Goal: Navigation & Orientation: Find specific page/section

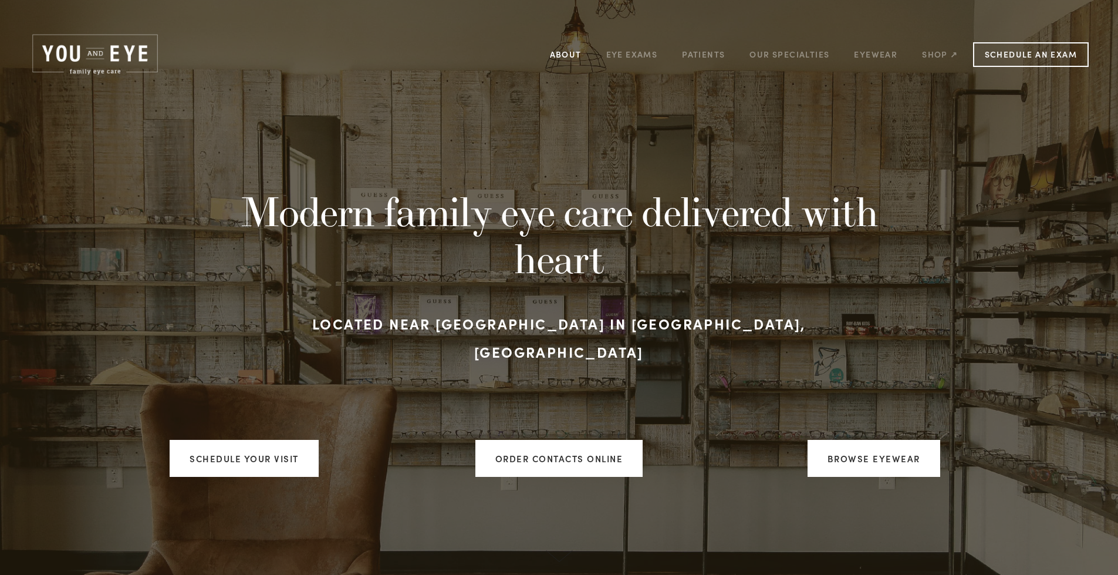
click at [571, 53] on link "About" at bounding box center [566, 54] width 32 height 18
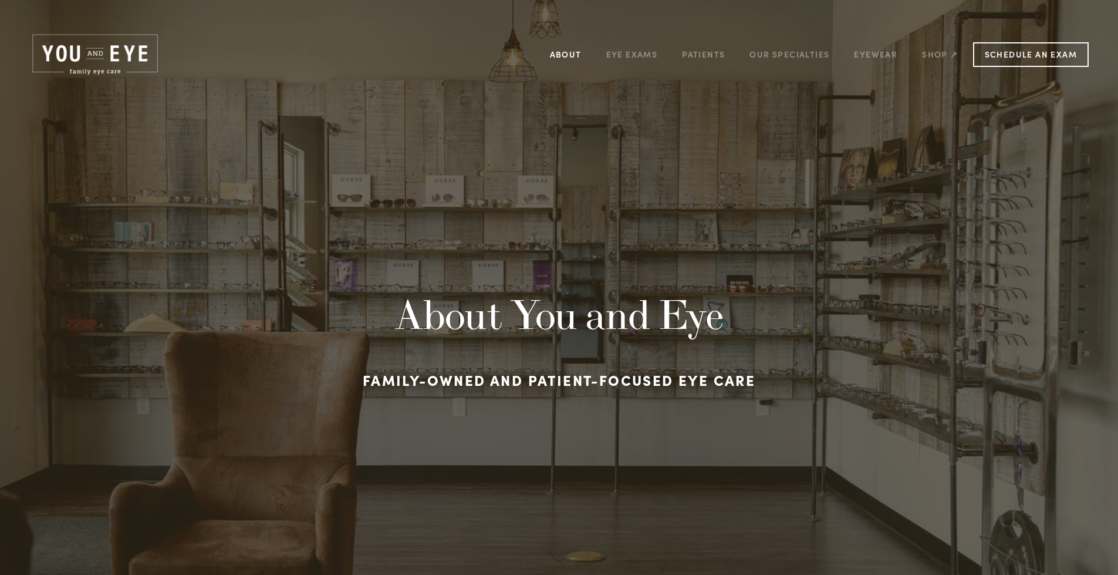
click at [566, 52] on link "About" at bounding box center [566, 54] width 32 height 18
click at [1007, 49] on link "Schedule an Exam" at bounding box center [1031, 54] width 116 height 25
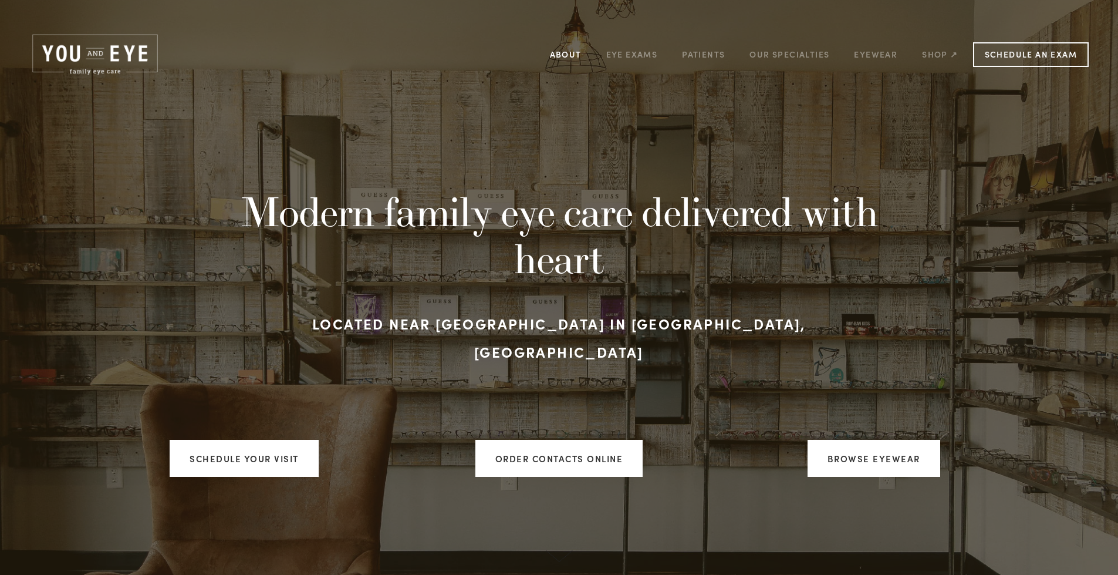
click at [566, 53] on link "About" at bounding box center [566, 54] width 32 height 18
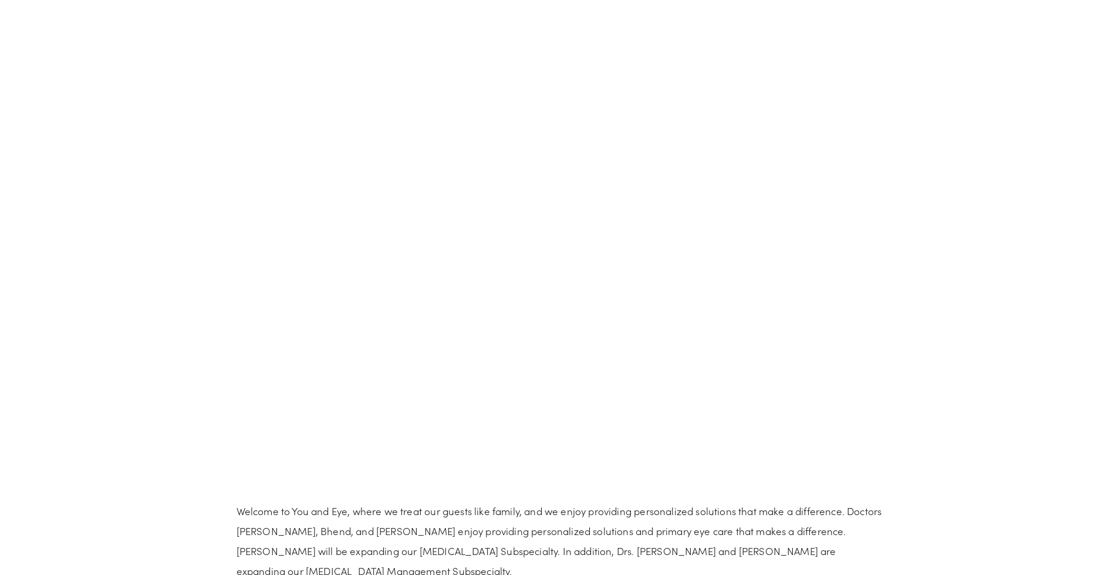
scroll to position [763, 0]
